Goal: Use online tool/utility

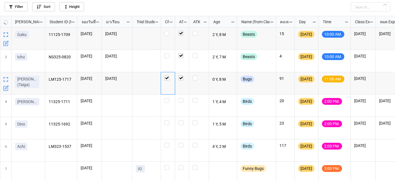
scroll to position [162, 392]
checkbox input "true"
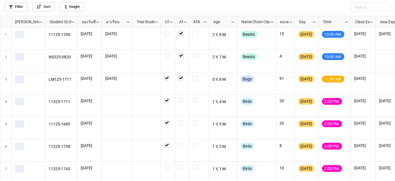
scroll to position [162, 392]
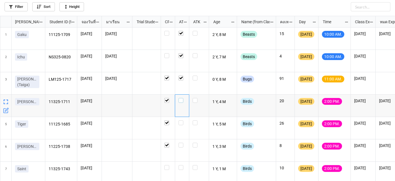
click at [183, 100] on div "grid" at bounding box center [181, 100] width 7 height 5
click at [181, 142] on label "grid" at bounding box center [181, 142] width 7 height 0
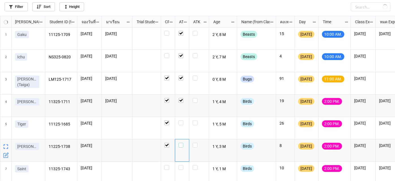
click at [181, 142] on label "grid" at bounding box center [181, 142] width 7 height 0
click at [183, 165] on label "grid" at bounding box center [181, 165] width 7 height 0
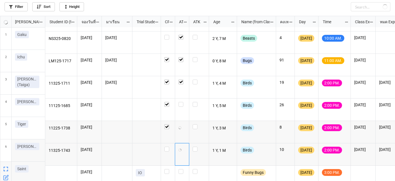
scroll to position [51, 0]
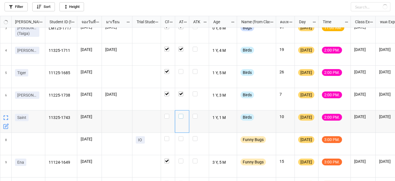
click at [182, 114] on label "grid" at bounding box center [181, 114] width 7 height 0
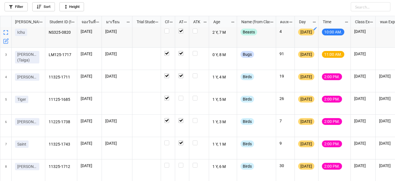
scroll to position [51, 0]
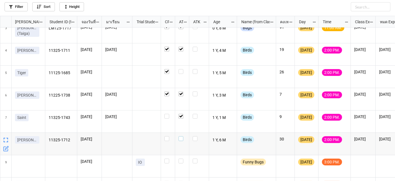
click at [182, 136] on label "grid" at bounding box center [181, 136] width 7 height 0
